Goal: Task Accomplishment & Management: Manage account settings

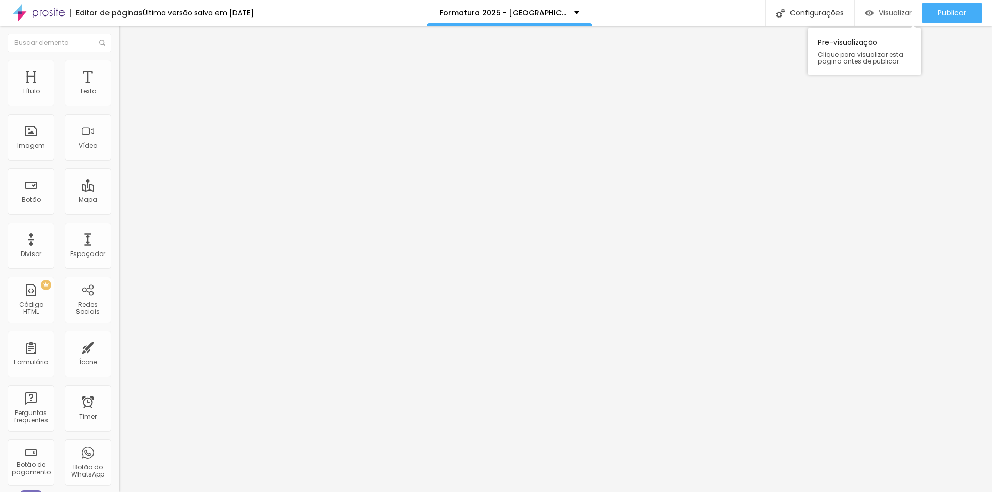
click at [875, 14] on div "Visualizar" at bounding box center [888, 13] width 47 height 9
click at [54, 187] on div "Botão" at bounding box center [31, 191] width 46 height 46
click at [35, 191] on div "Botão" at bounding box center [31, 191] width 46 height 46
click at [119, 66] on li "Estilo" at bounding box center [178, 65] width 119 height 10
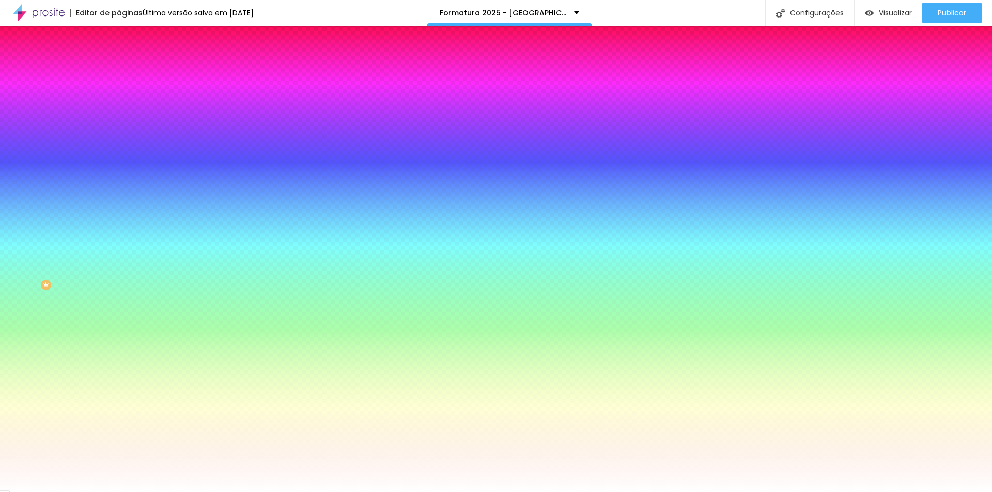
click at [123, 141] on icon "button" at bounding box center [126, 138] width 6 height 6
click at [104, 492] on div at bounding box center [496, 492] width 992 height 0
click at [119, 169] on button "button" at bounding box center [126, 173] width 14 height 11
click at [103, 492] on div at bounding box center [496, 492] width 992 height 0
click at [119, 169] on button "button" at bounding box center [126, 173] width 14 height 11
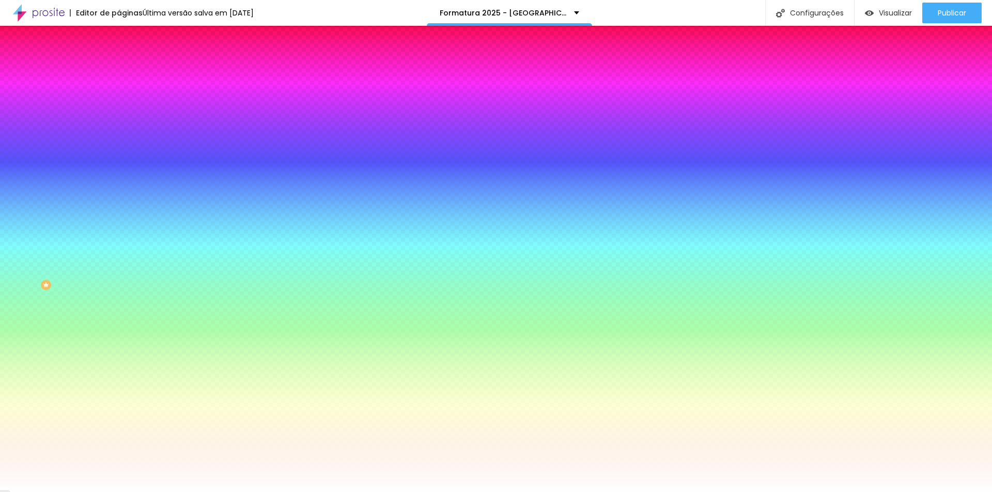
click at [159, 492] on div at bounding box center [496, 492] width 992 height 0
click at [119, 271] on button "button" at bounding box center [126, 265] width 14 height 11
click at [108, 492] on div at bounding box center [496, 492] width 992 height 0
click at [123, 239] on icon "button" at bounding box center [126, 236] width 6 height 6
click at [105, 492] on div at bounding box center [496, 492] width 992 height 0
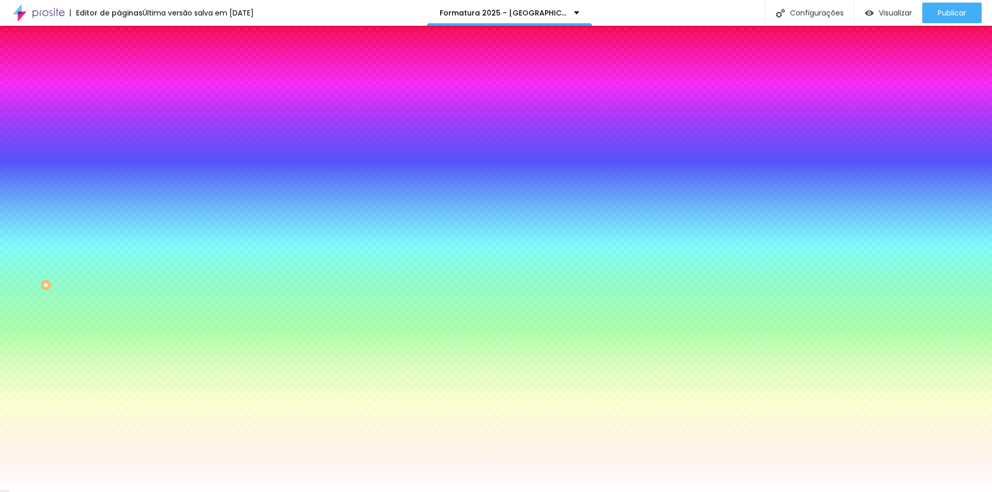
click at [119, 271] on button "button" at bounding box center [126, 265] width 14 height 11
click at [199, 492] on div at bounding box center [496, 492] width 992 height 0
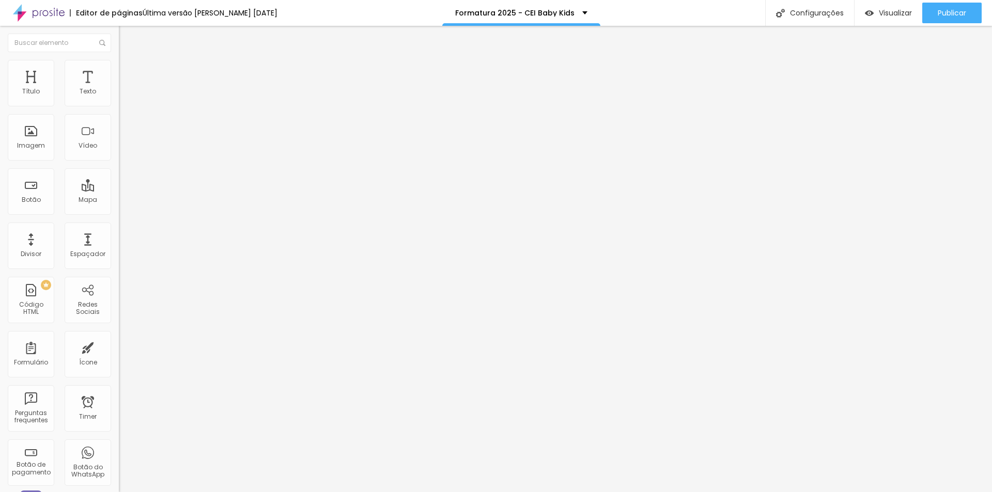
click at [119, 153] on button "button" at bounding box center [126, 147] width 14 height 11
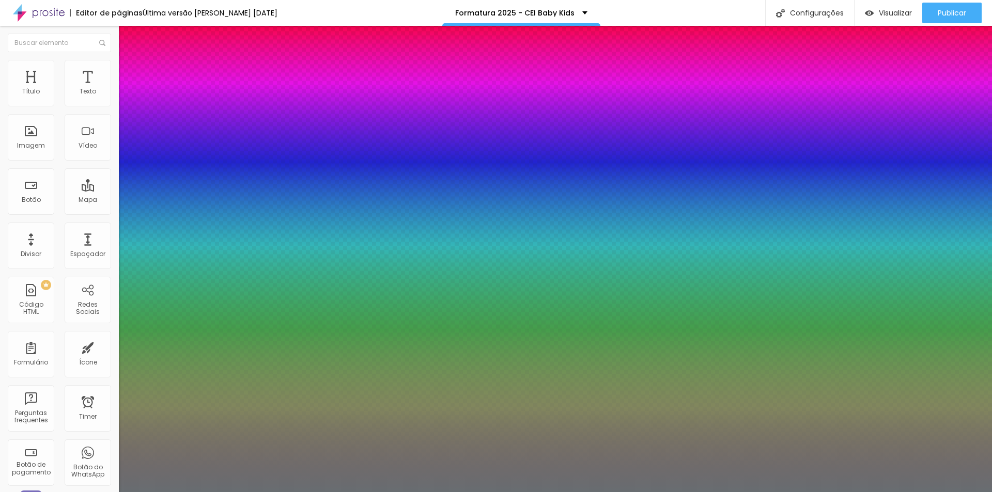
type input "1"
type input "0.5"
select select "MontserratBold"
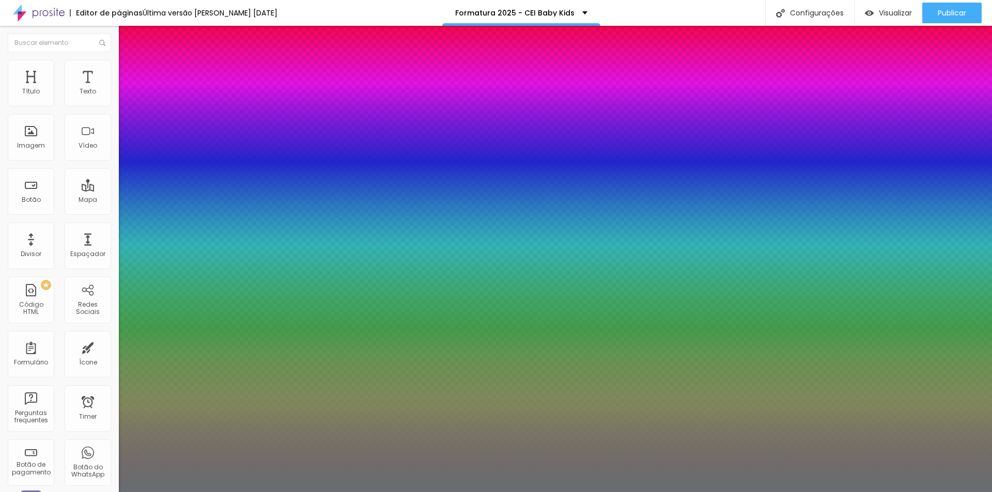
type input "1"
type input "0.5"
type input "1"
type input "0.5"
type input "1"
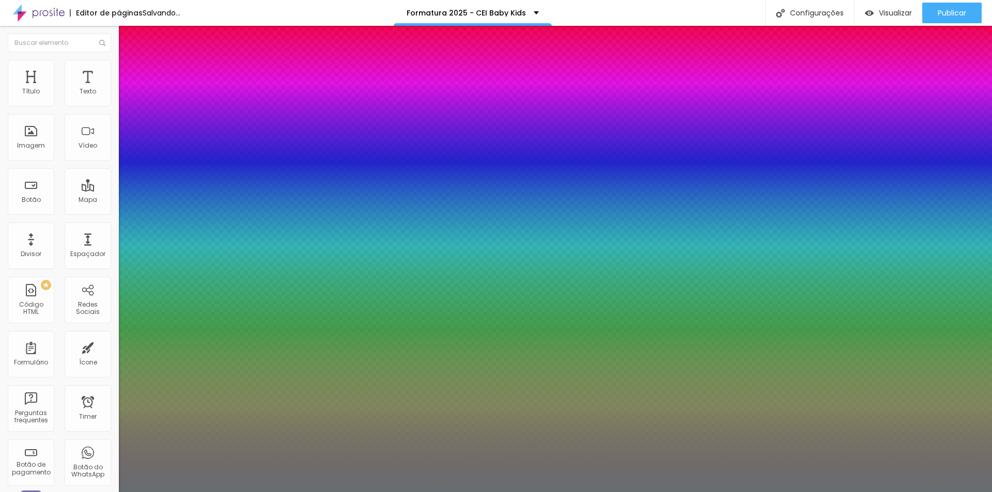
type input "0.5"
select select "Poppins"
type input "1"
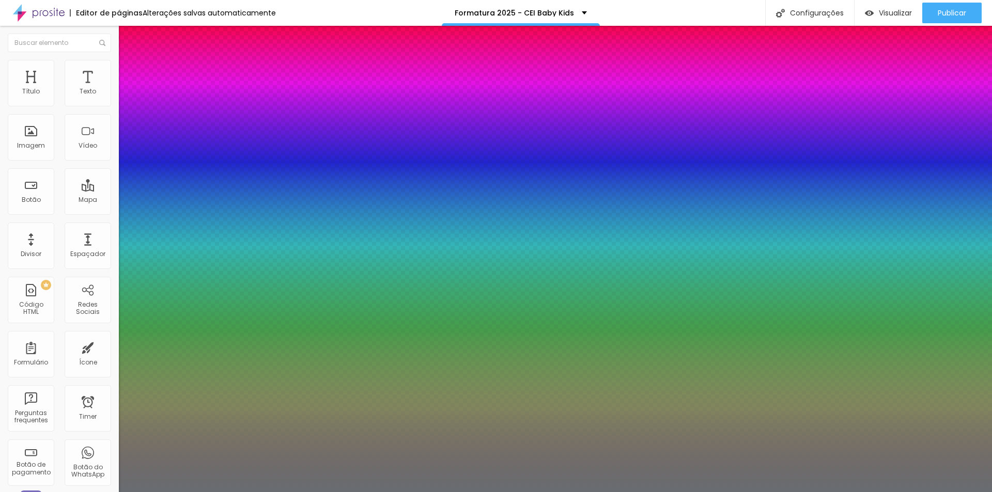
type input "0.5"
type input "1"
type input "0.5"
type input "1"
type input "0.5"
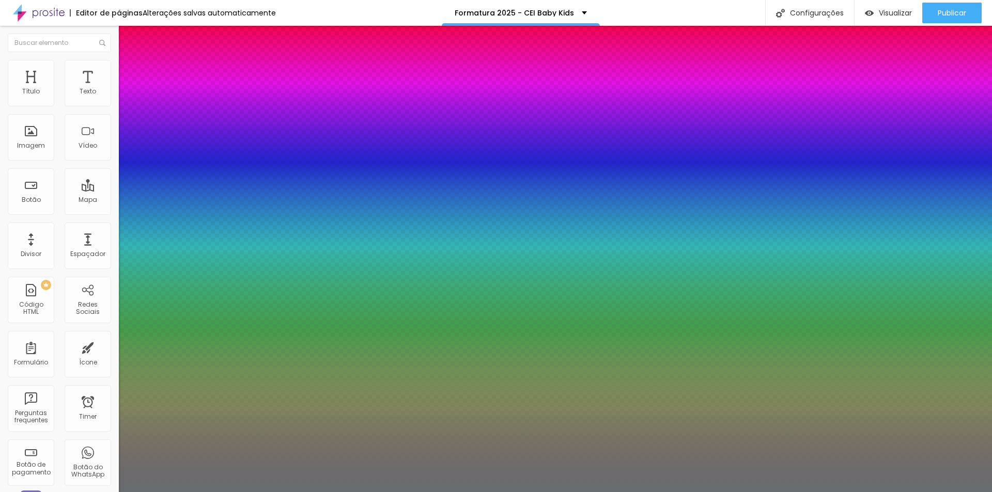
click at [349, 492] on div at bounding box center [496, 492] width 992 height 0
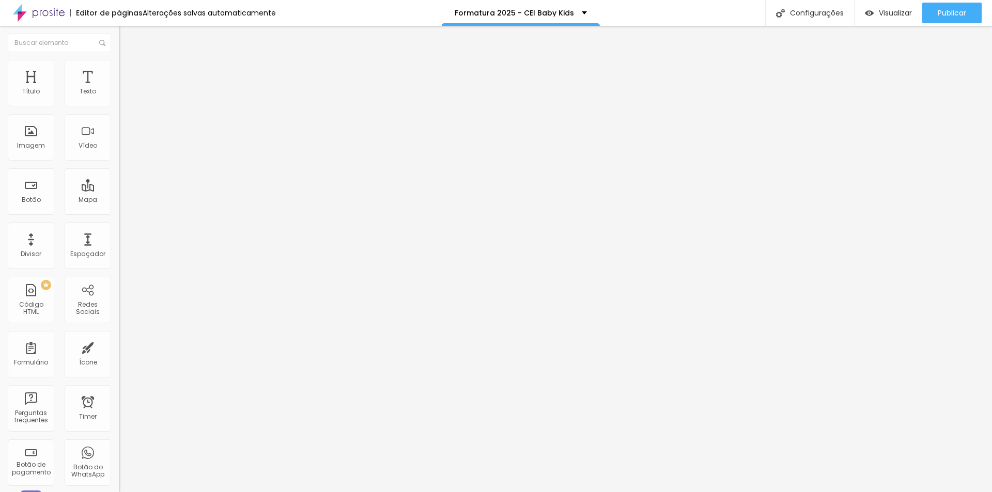
click at [123, 150] on icon "button" at bounding box center [126, 147] width 6 height 6
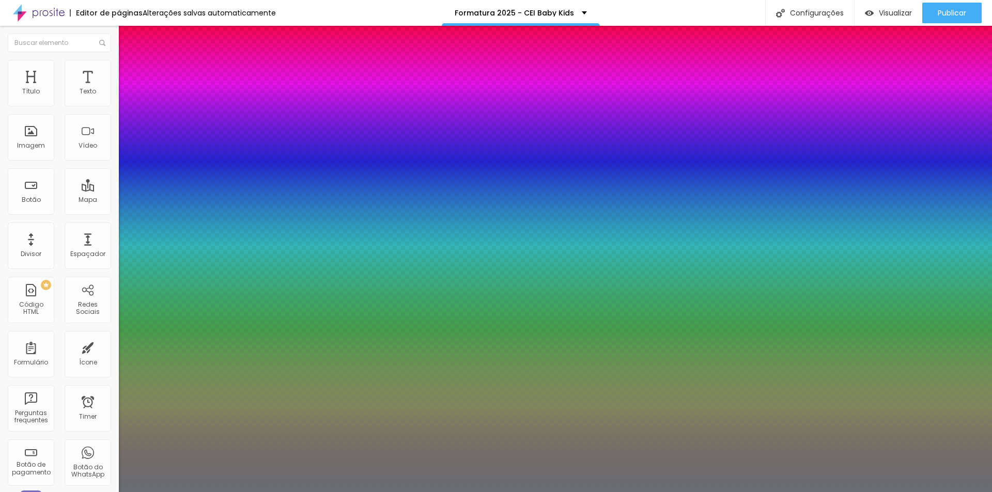
type input "1"
type input "0.5"
select select "MontserratMedium"
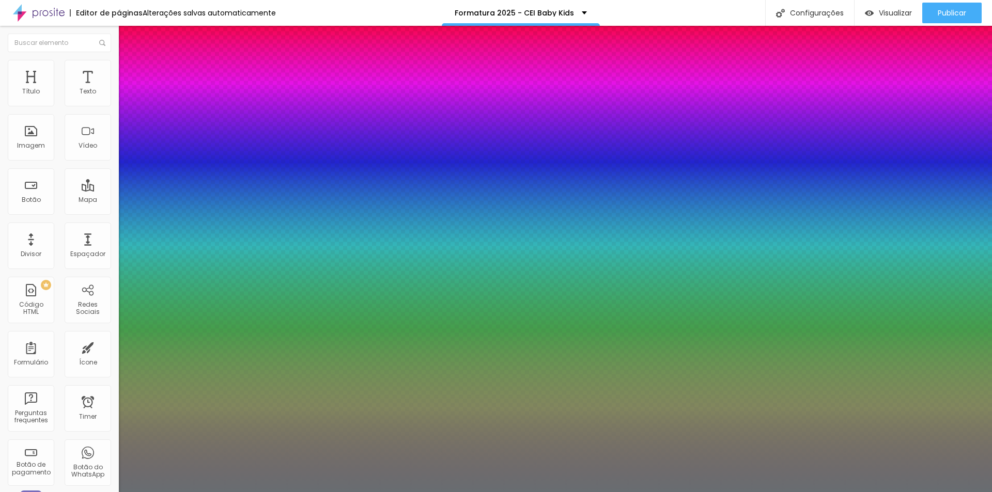
type input "1"
type input "0.5"
type input "1"
type input "0.5"
select select "MontserratThin"
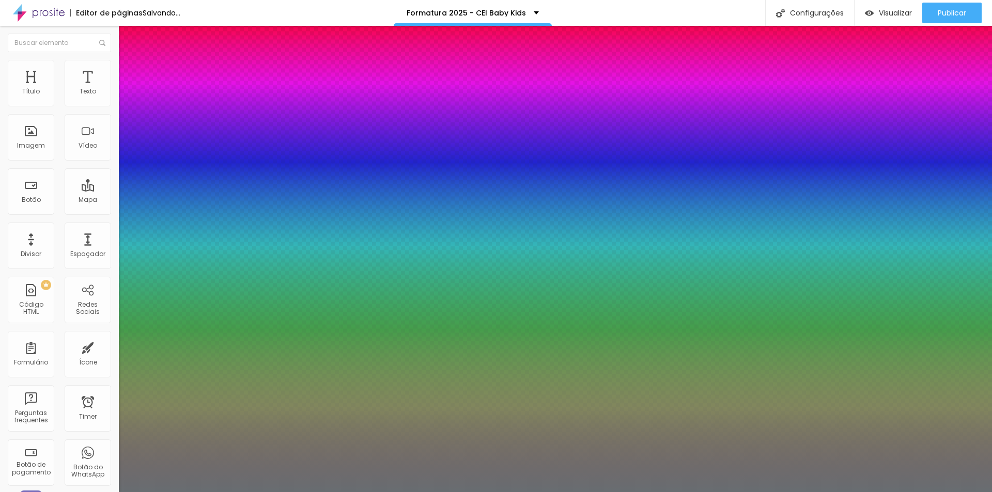
type input "1"
type input "0.5"
type input "1"
type input "0.5"
type input "1"
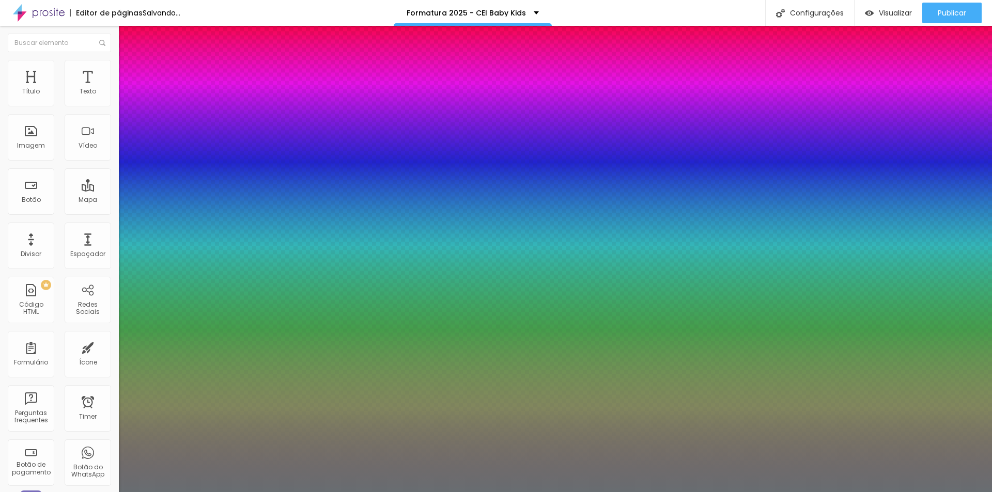
type input "0.5"
select select "MontserratMedium"
type input "1"
type input "0.5"
select select "MontserratLight"
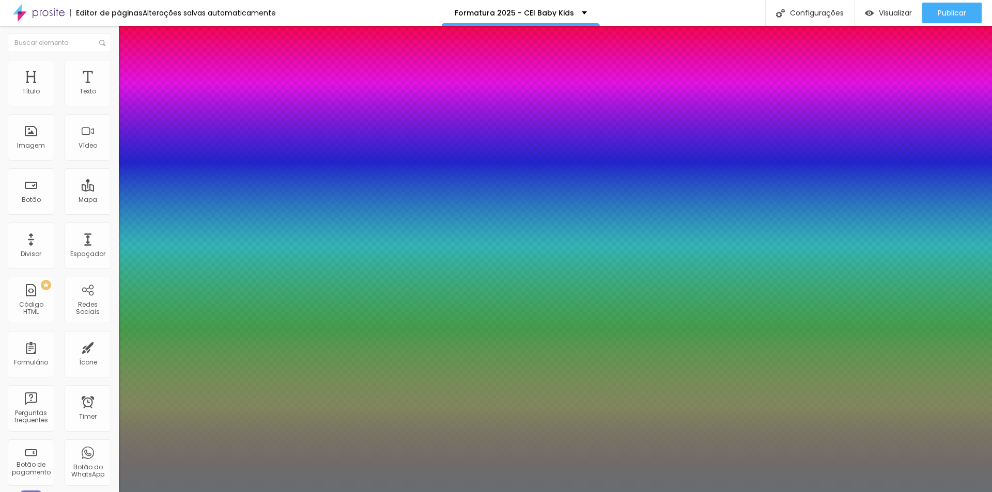
type input "1"
type input "0.5"
select select "MontserratExtraBold"
type input "1"
type input "0.5"
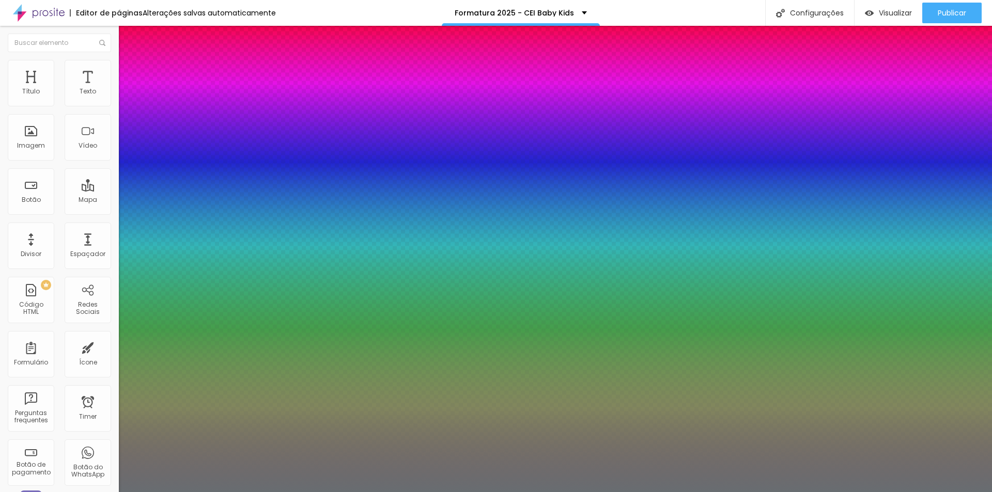
type input "1"
type input "0.5"
type input "1"
type input "0.5"
select select "MontserratLight"
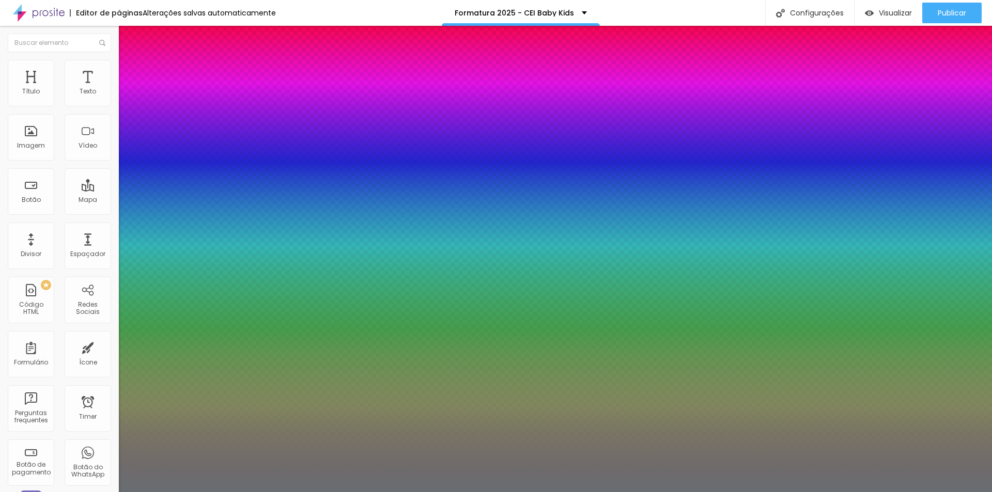
type input "1"
type input "0.5"
select select "MontserratMedium"
type input "1"
type input "0.5"
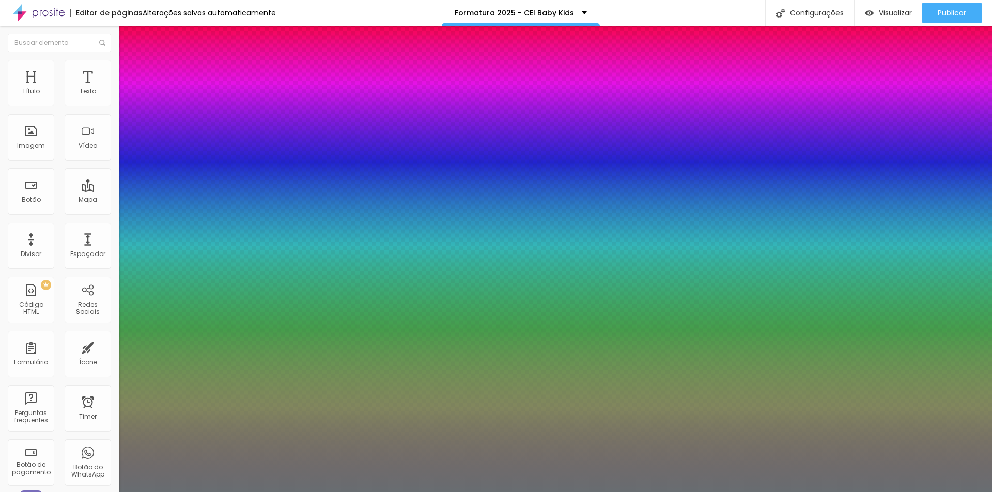
type input "1"
type input "0.5"
select select "MontserratLight"
type input "1"
type input "0.5"
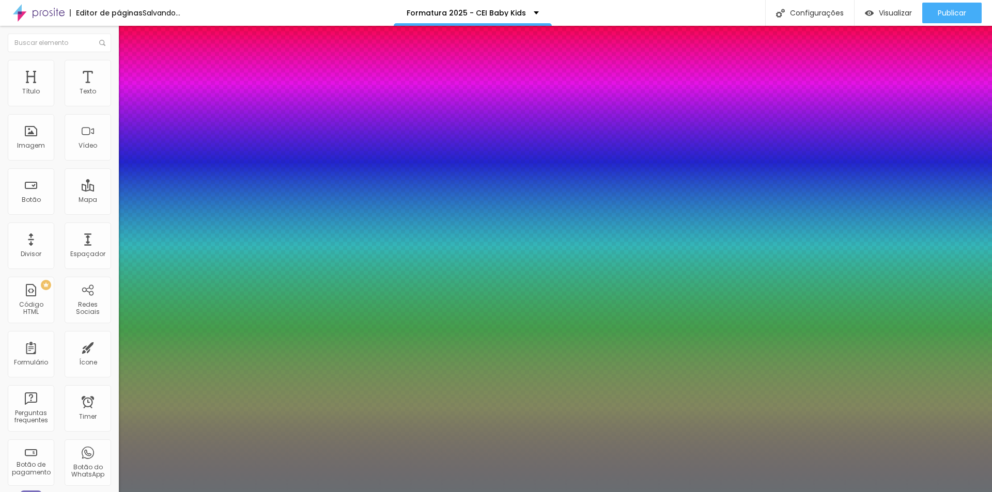
select select "MontserratExtraBold"
type input "1"
type input "0.5"
type input "1"
type input "0.5"
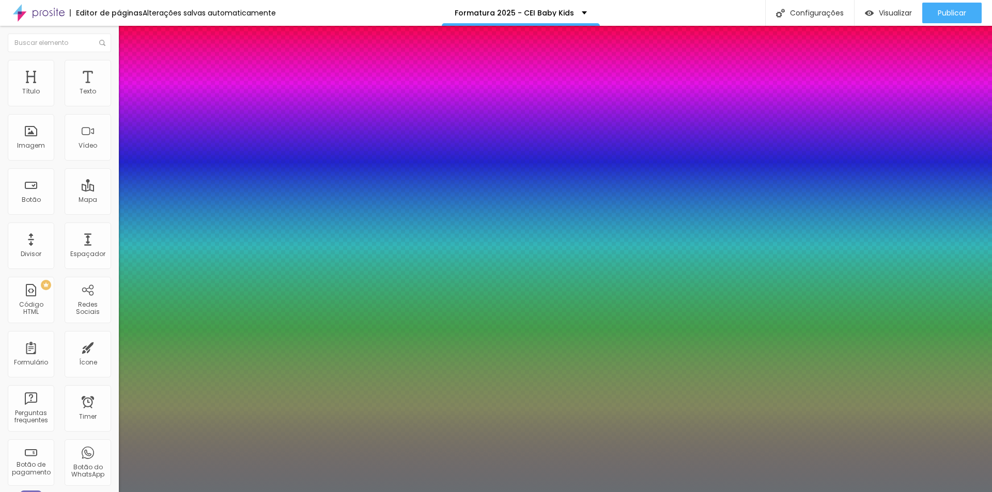
select select "MontserratBold"
type input "1"
type input "0.5"
select select "MontserratExtraBold"
type input "1"
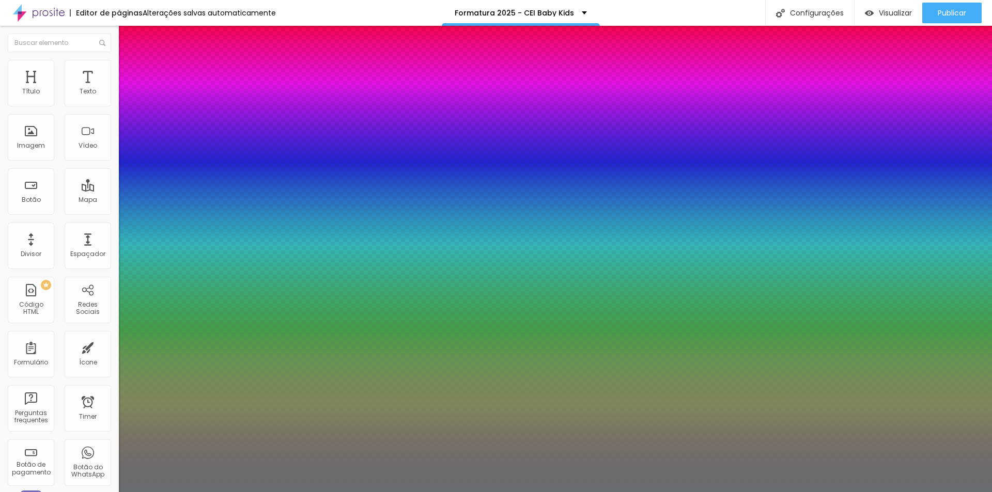
type input "0.5"
select select "MontserratBold"
type input "1"
type input "0.5"
type input "1"
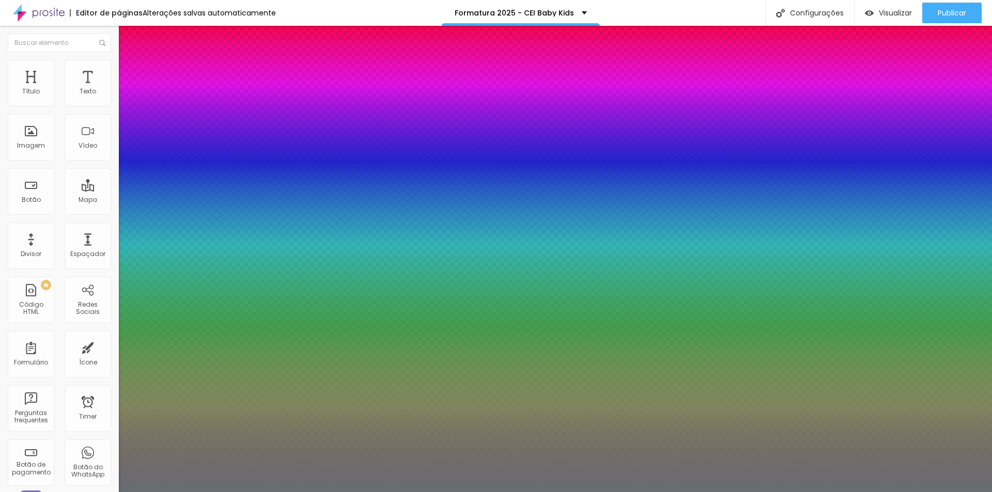
type input "0.5"
type input "1"
type input "0.5"
select select "MontserratBlack"
type input "1"
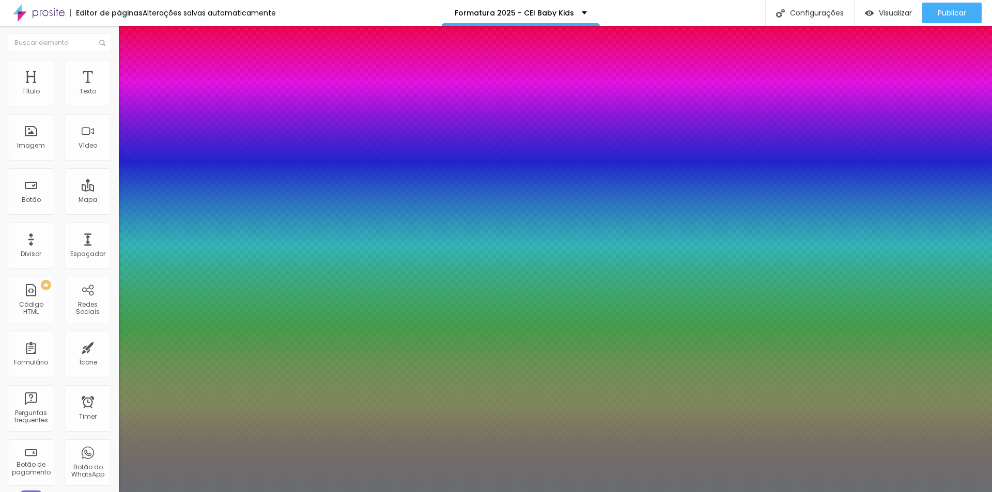
type input "0.5"
select select "Montserrat"
type input "1"
type input "0.5"
type input "1"
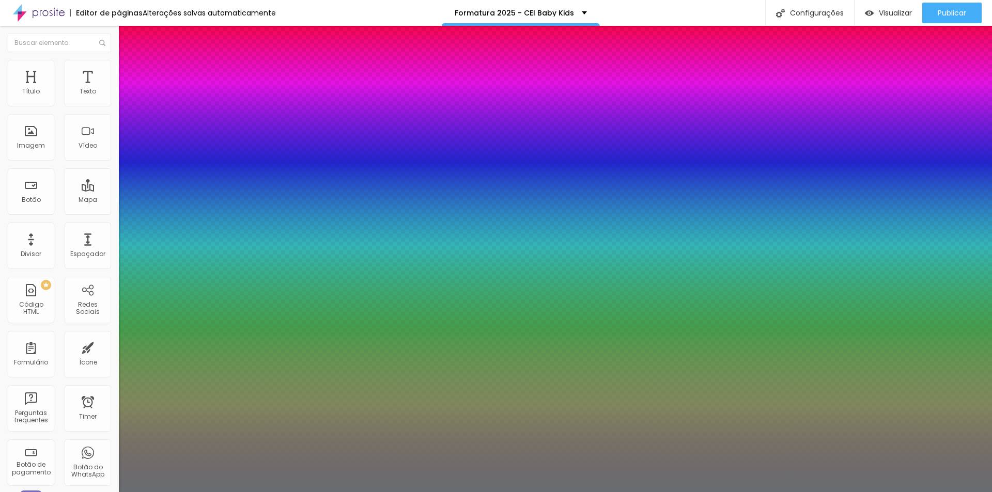
type input "0.5"
type input "1"
type input "0.5"
select select "Monoton-Regular"
type input "1"
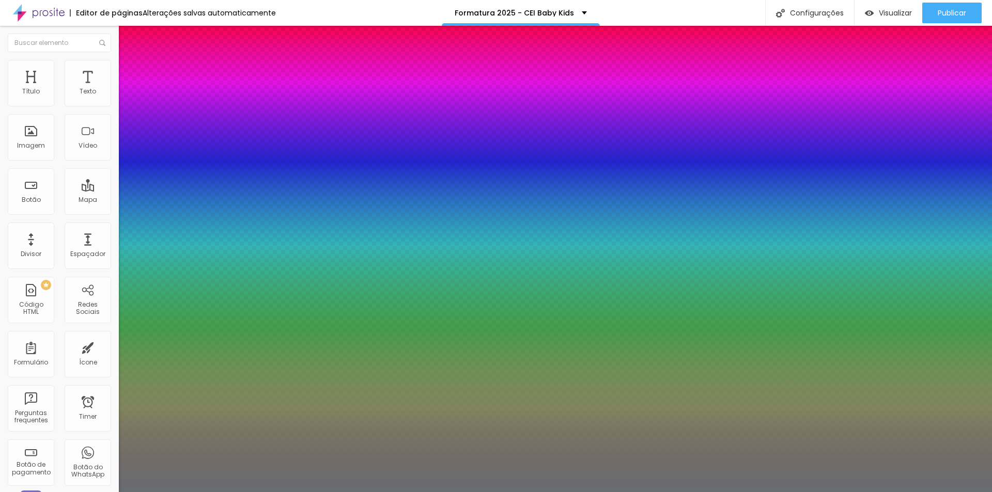
type input "0.5"
type input "1"
type input "0.5"
type input "1"
type input "0.5"
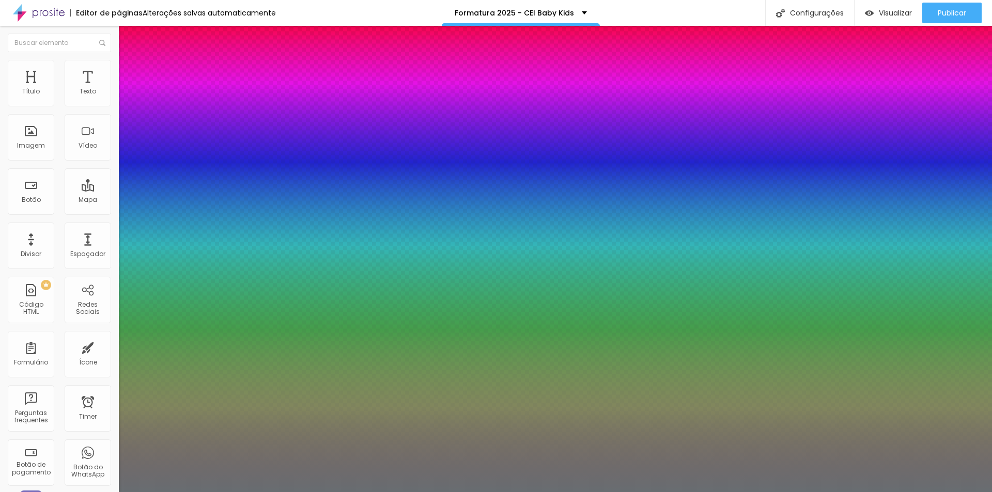
select select "Montserrat"
type input "1"
type input "0.5"
select select "MontserratBlack"
type input "1"
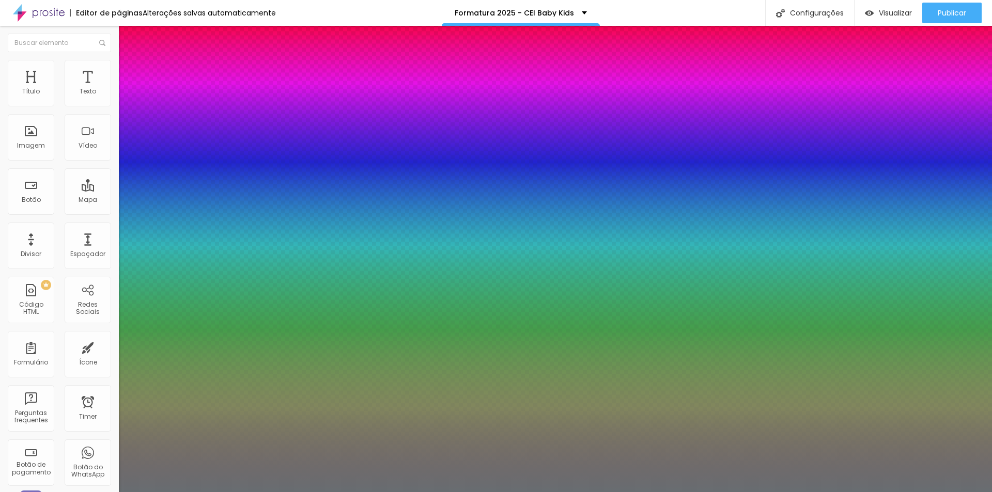
type input "0.5"
select select "MontserratBold"
type input "1"
type input "0.5"
select select "MontserratExtraBold"
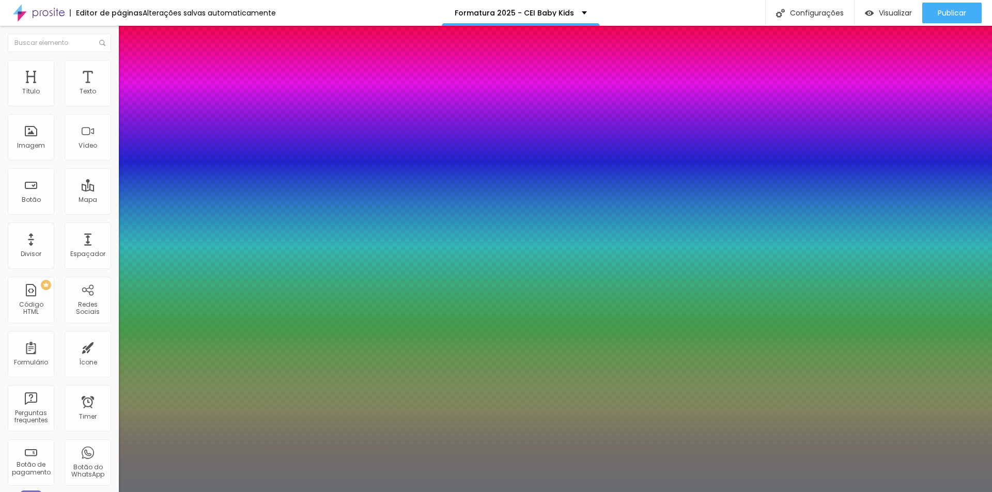
type input "1"
type input "0.5"
select select "MontserratLight"
type input "1"
type input "0.5"
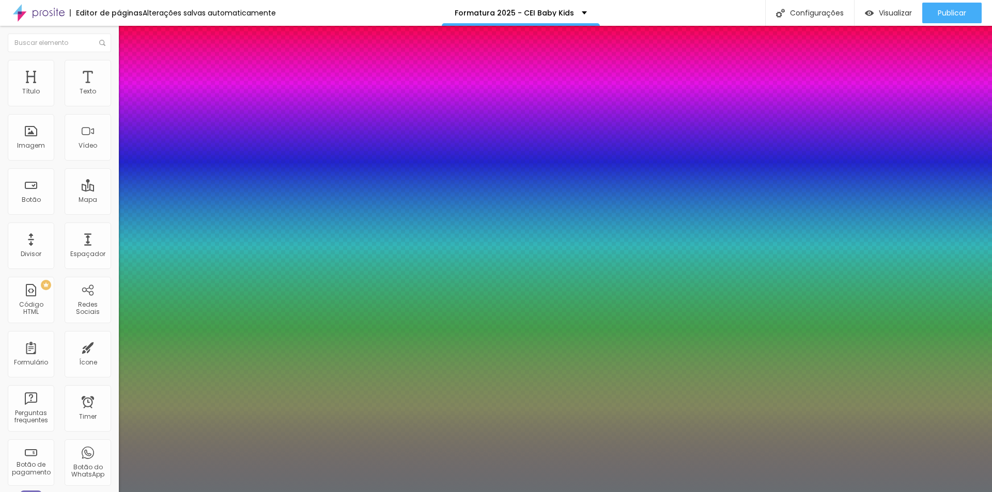
select select "MontserratMedium"
type input "1"
type input "0.5"
select select "MontserratThin"
type input "1"
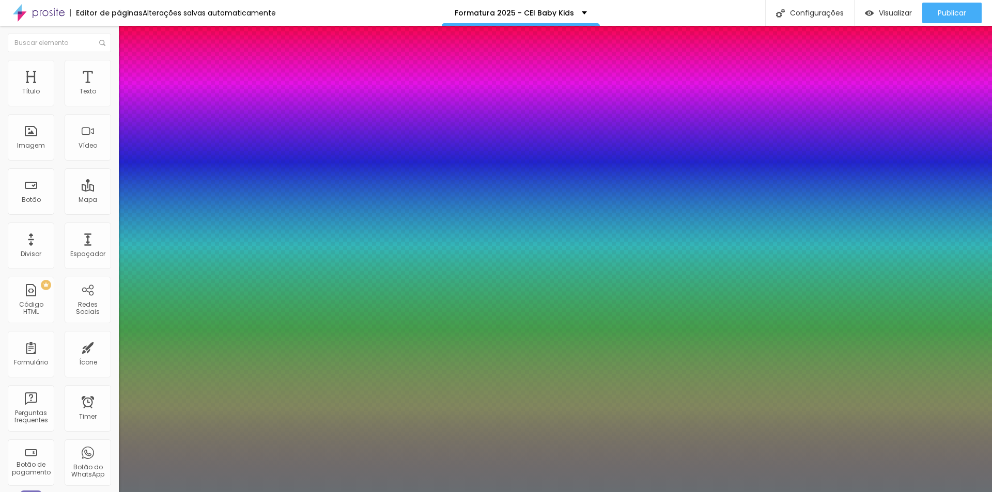
type input "0.5"
type input "1"
type input "0.5"
select select "MrBedfort-Regular"
type input "1"
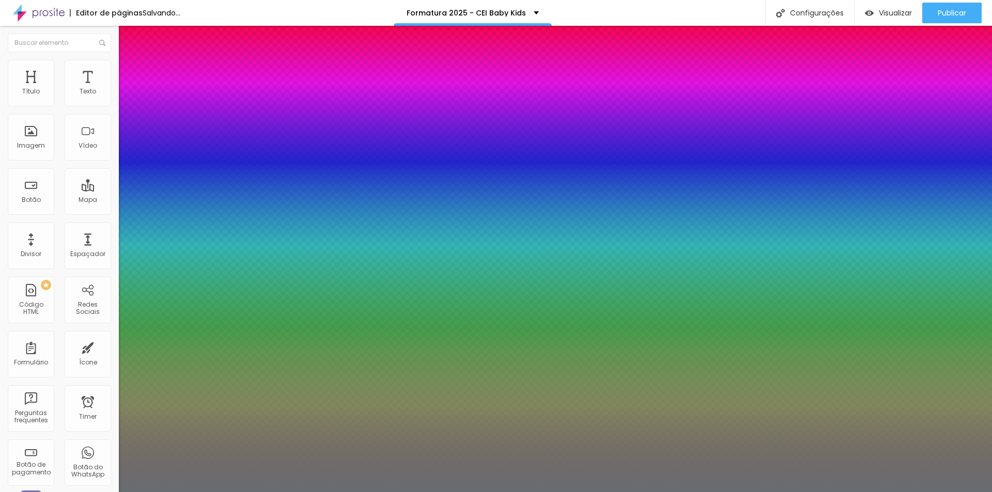
type input "0.5"
type input "1"
type input "0.5"
select select "MontserratThin"
type input "1"
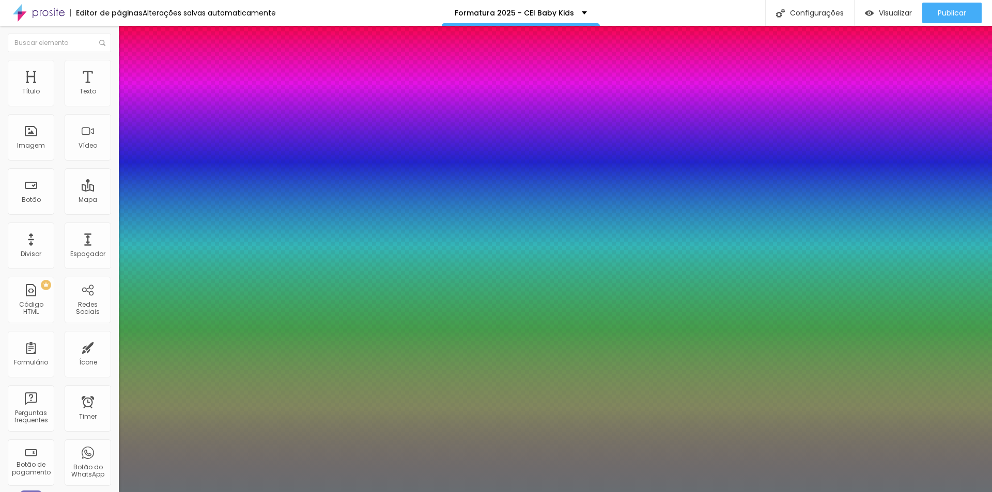
type input "0.5"
select select "MontserratMedium"
type input "1"
type input "0.5"
type input "1"
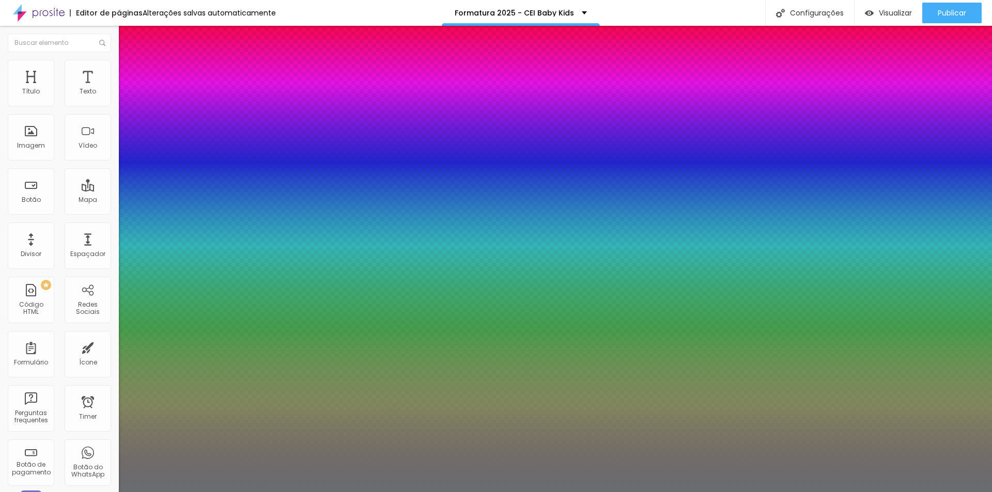
type input "0.5"
type input "1"
type input "0.5"
select select "MontserratBold"
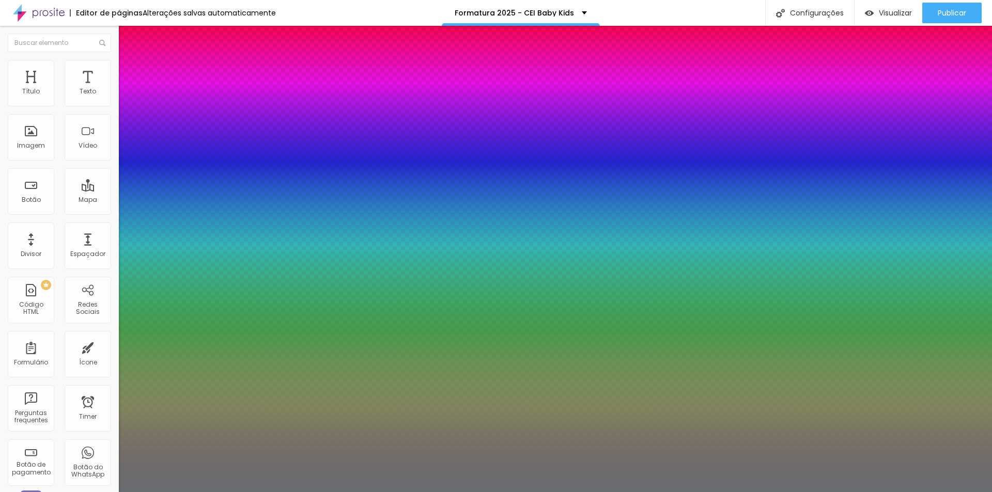
type input "1"
type input "0.5"
type input "1"
type input "0.5"
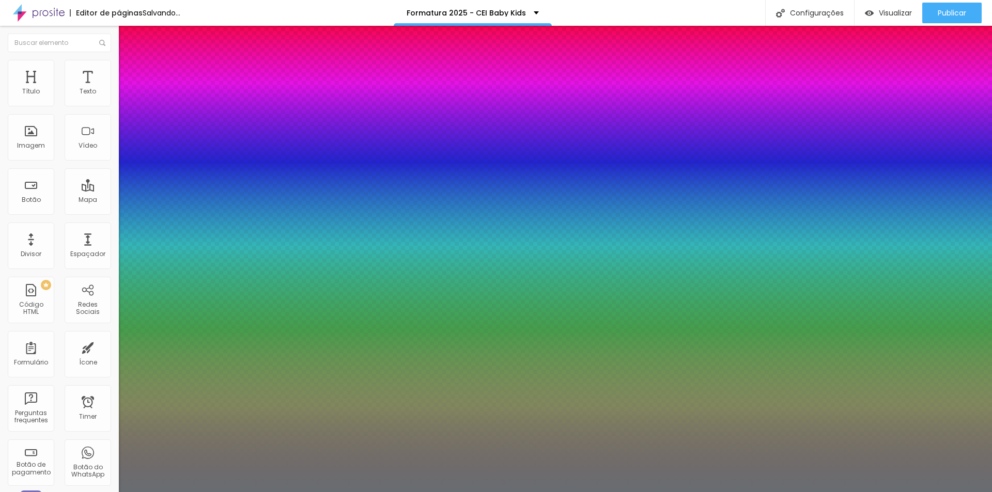
type input "1"
type input "0.5"
select select "MontserratBlack"
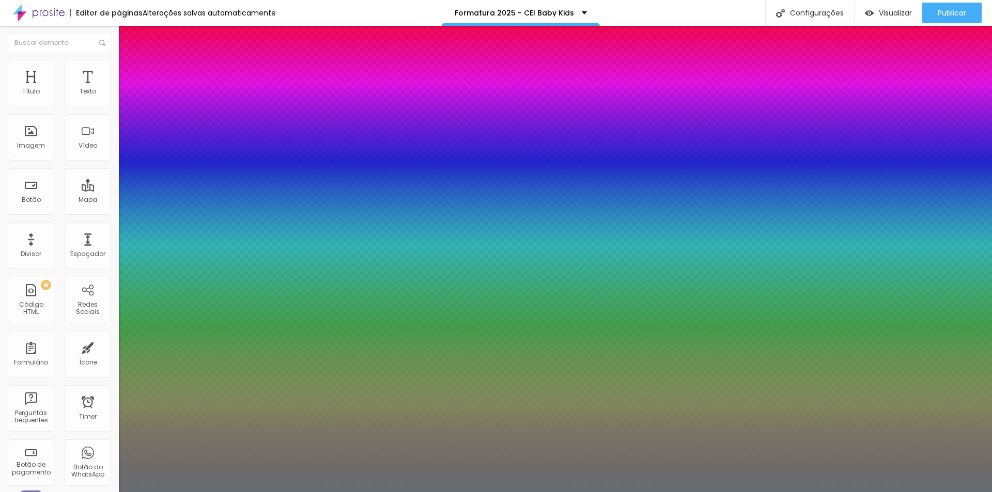
type input "1"
type input "0.5"
type input "1"
type input "0.5"
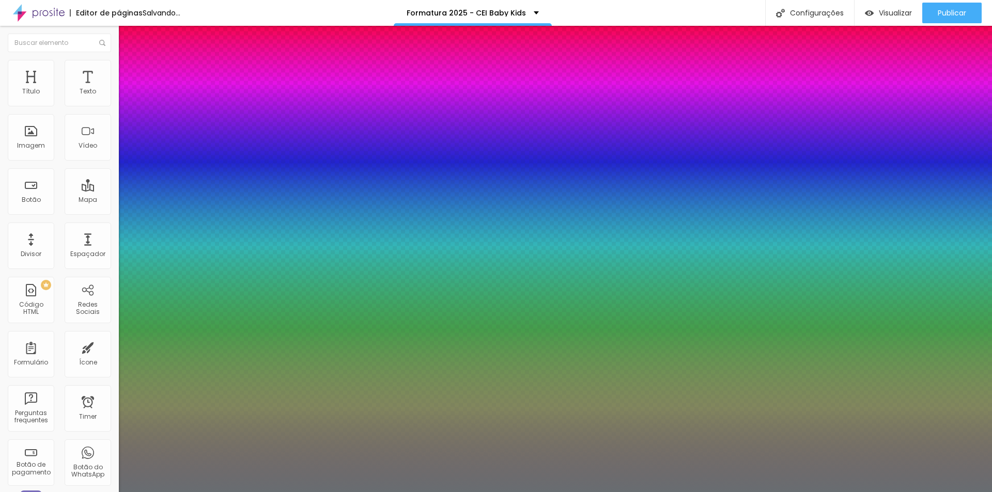
type input "1"
type input "0.5"
select select "MontserratExtraBold"
type input "1"
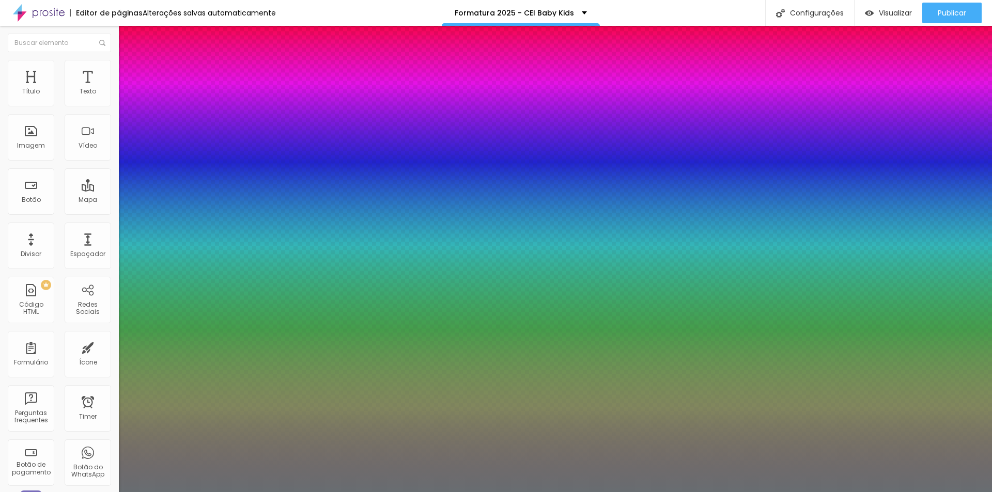
type input "0.5"
type input "1"
type input "0.5"
type input "1"
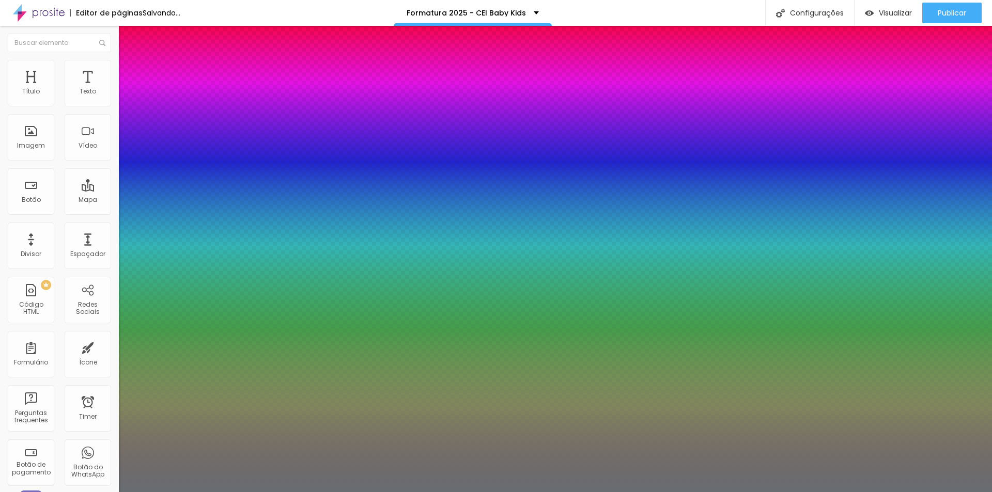
type input "0.5"
select select "Montserrat"
type input "1"
type input "0.5"
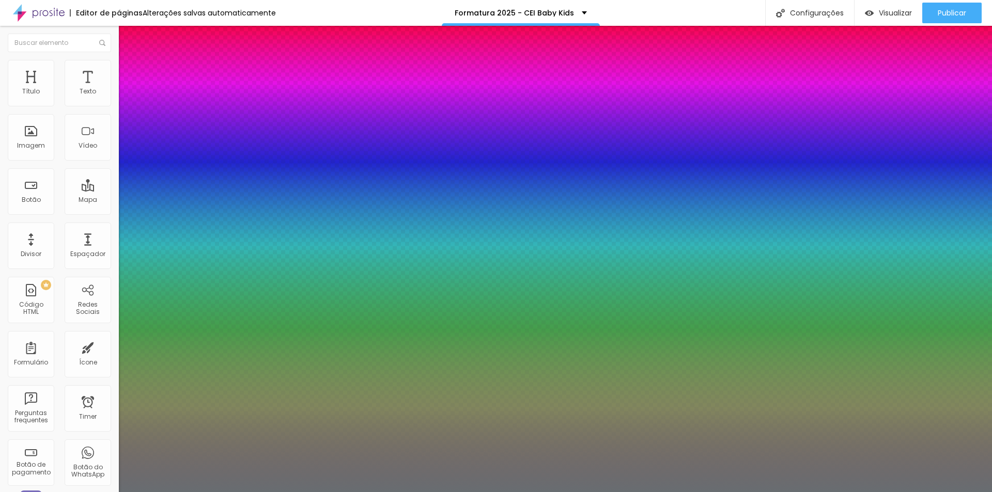
type input "1"
type input "0.5"
type input "1"
type input "0.5"
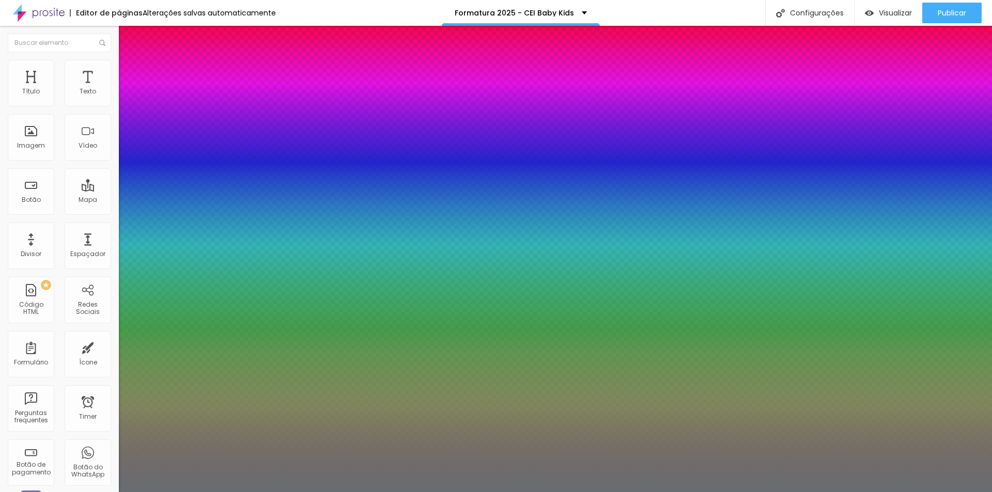
select select "MontserratMedium"
type input "1"
type input "0.5"
type input "1"
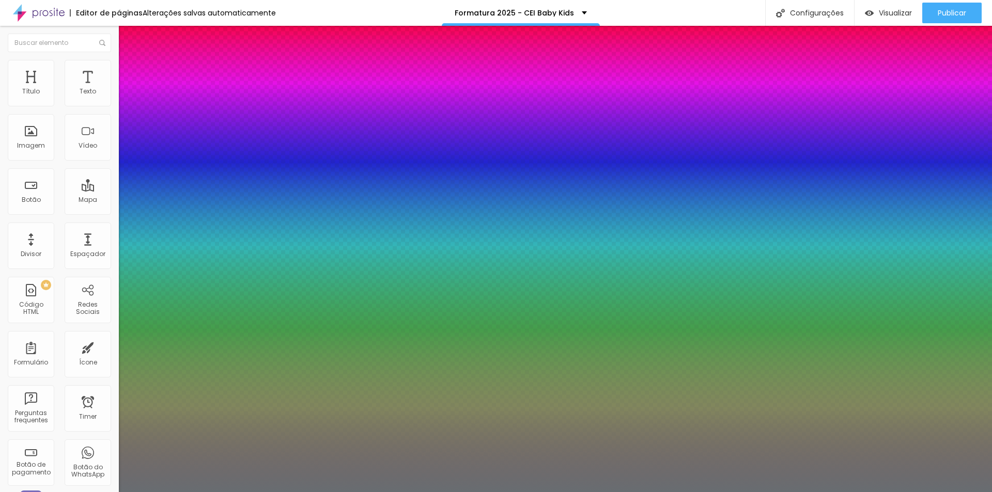
type input "0.5"
type input "1"
type input "0.5"
click at [352, 492] on div at bounding box center [496, 492] width 992 height 0
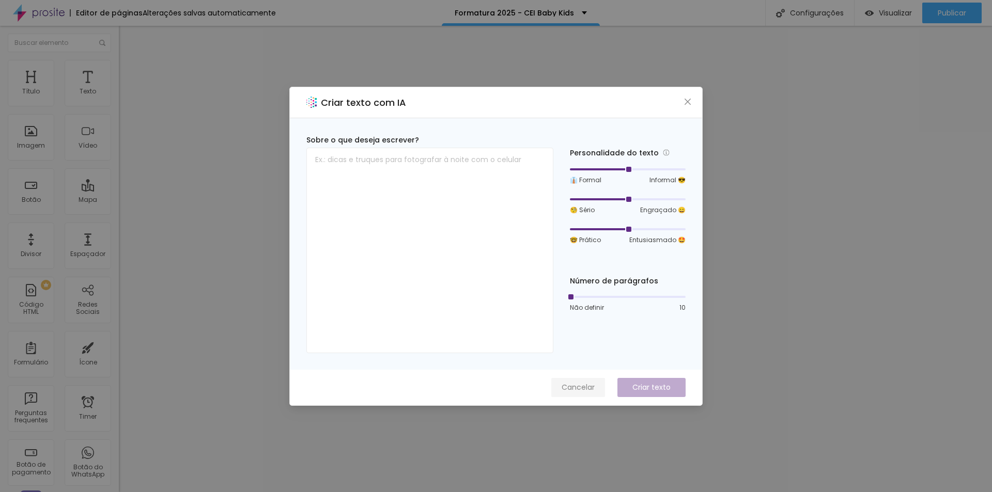
click at [582, 388] on span "Cancelar" at bounding box center [577, 387] width 33 height 11
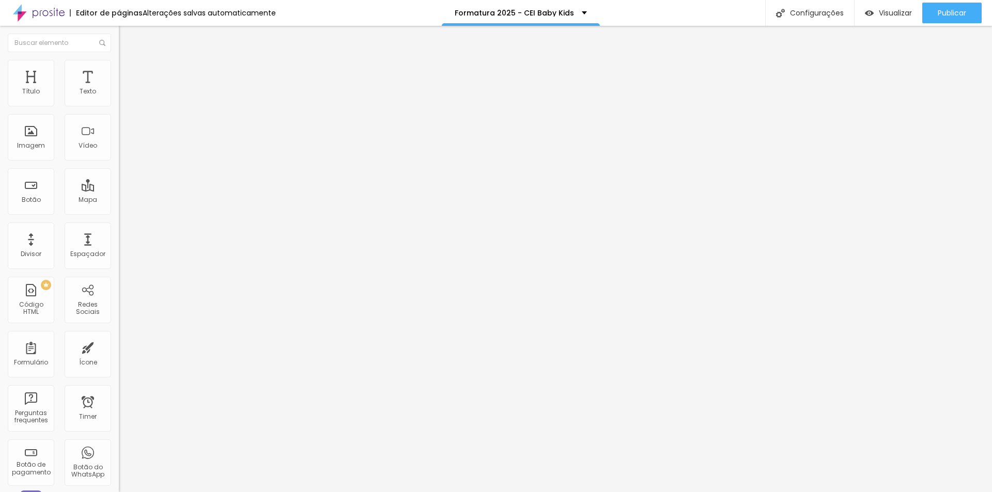
click at [124, 149] on icon "button" at bounding box center [126, 147] width 4 height 4
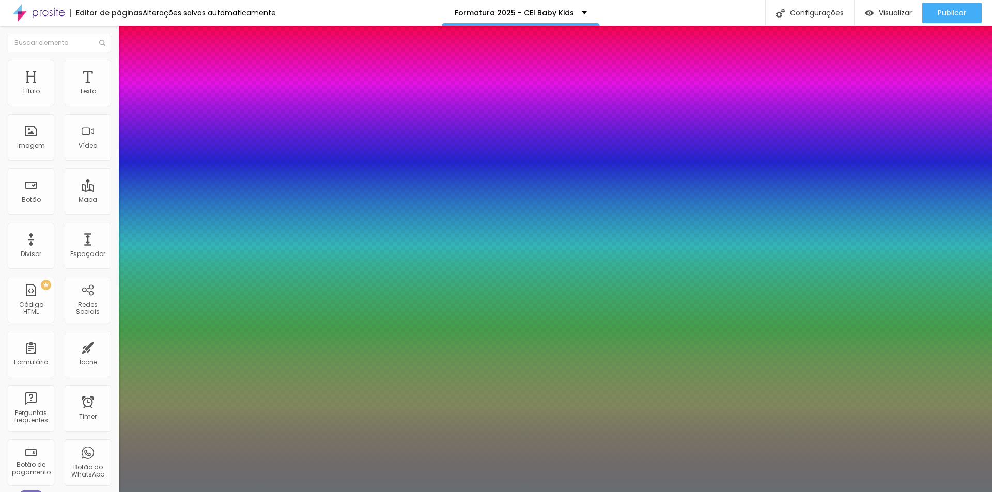
type input "1"
type input "0.5"
type input "0"
type input "0.5"
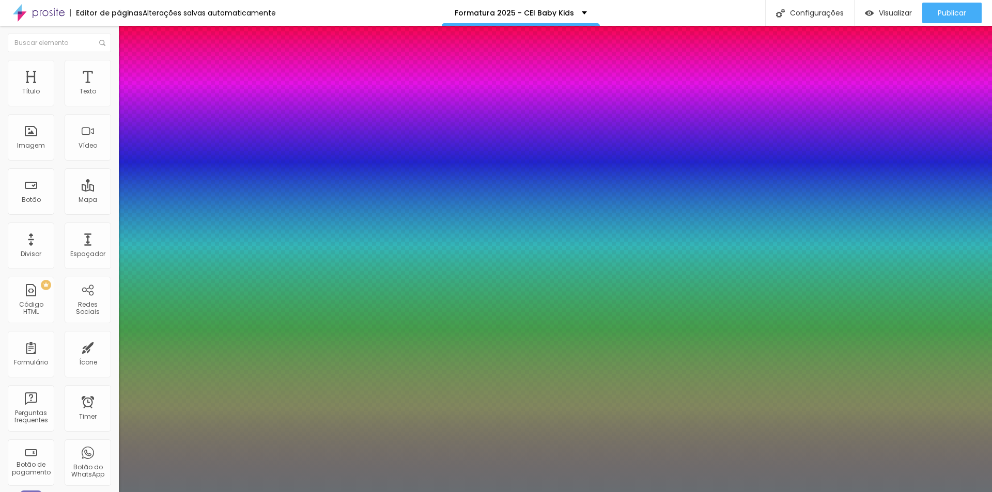
drag, startPoint x: 132, startPoint y: 341, endPoint x: 122, endPoint y: 341, distance: 9.3
type input "0"
click at [562, 492] on div at bounding box center [496, 492] width 992 height 0
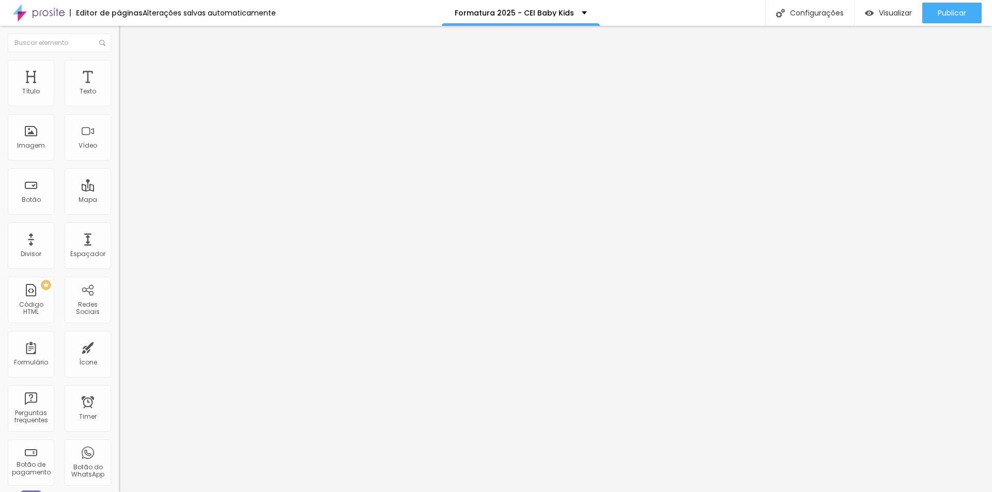
click at [124, 149] on icon "button" at bounding box center [126, 147] width 4 height 4
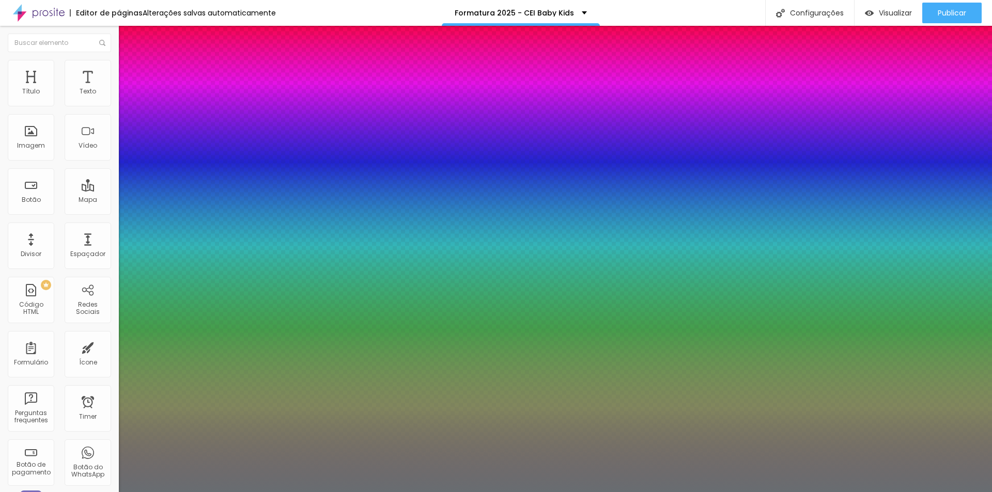
type input "0.5"
type input "0.3"
type input "0.5"
type input "1.1"
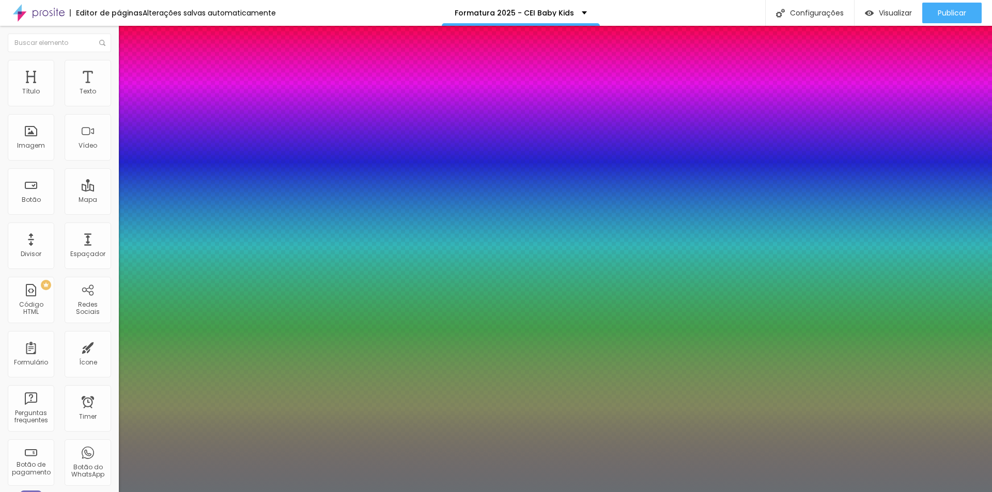
type input "1.1"
type input "0.5"
type input "0.6"
type input "0.5"
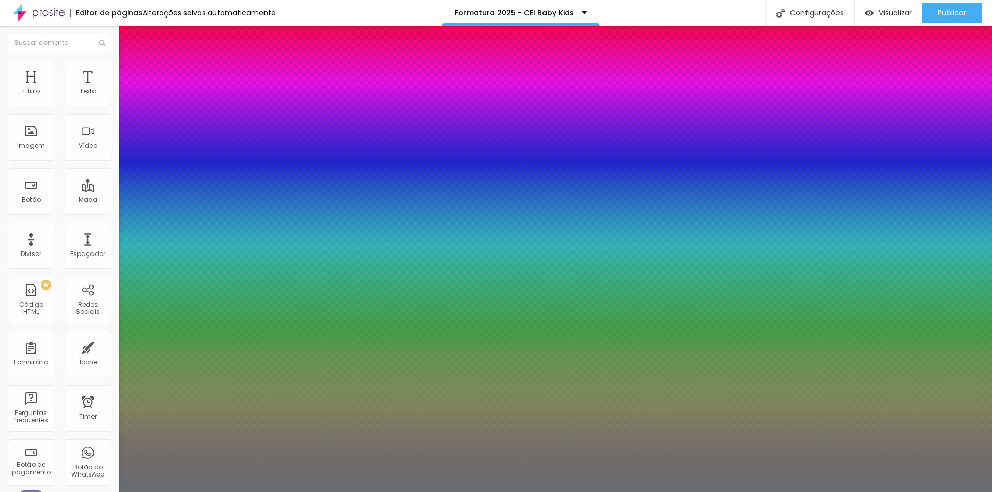
type input "0"
type input "0.5"
drag, startPoint x: 131, startPoint y: 316, endPoint x: 121, endPoint y: 316, distance: 9.8
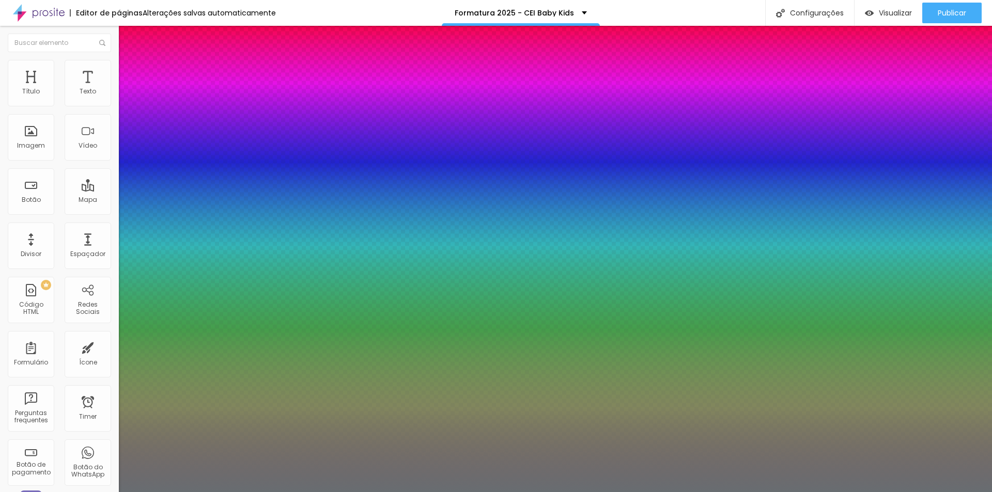
click at [222, 492] on div at bounding box center [496, 492] width 992 height 0
